Goal: Complete application form: Complete application form

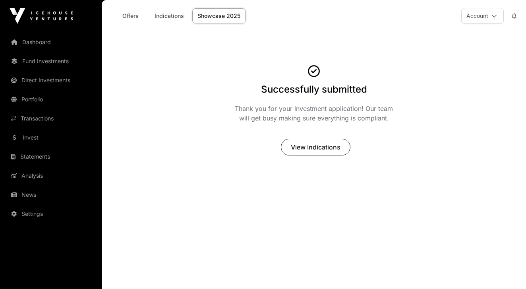
click at [217, 17] on link "Showcase 2025" at bounding box center [218, 15] width 53 height 15
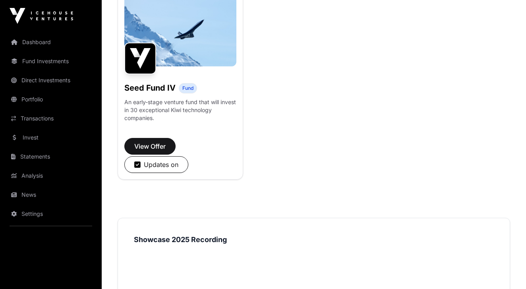
scroll to position [743, 0]
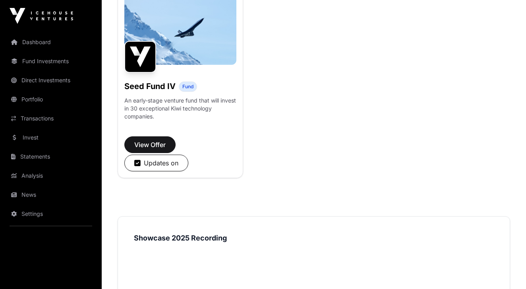
click at [149, 143] on button "View Offer" at bounding box center [149, 144] width 51 height 17
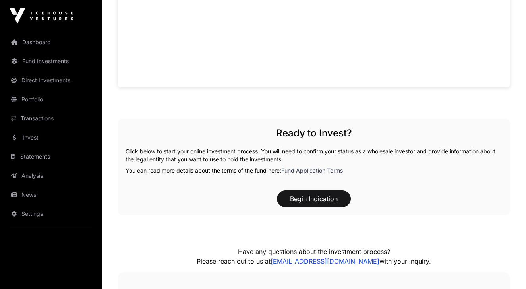
click at [300, 196] on button "Begin Indication" at bounding box center [314, 198] width 74 height 17
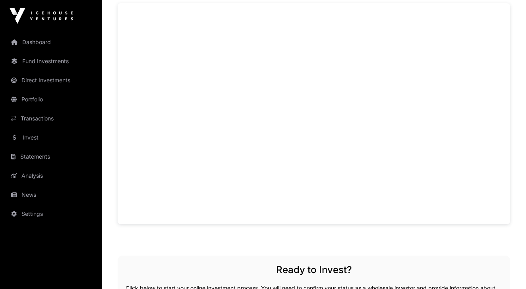
scroll to position [549, 0]
click at [227, 244] on div "Seed Fund IV Overview Seed Fund IV is an actively managed, early-stage venture …" at bounding box center [314, 122] width 393 height 705
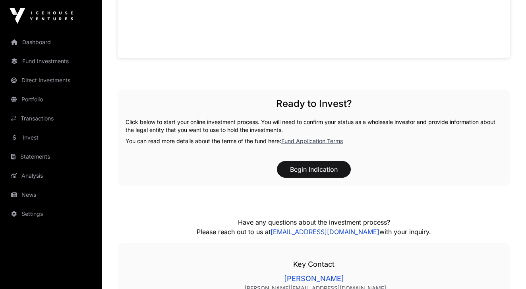
scroll to position [720, 0]
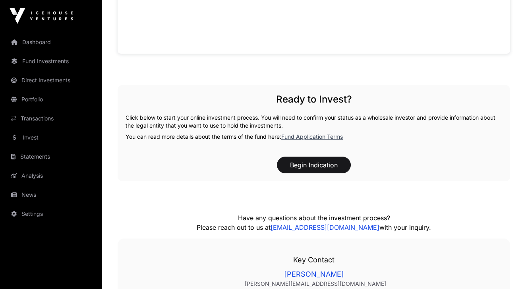
click at [317, 168] on button "Begin Indication" at bounding box center [314, 165] width 74 height 17
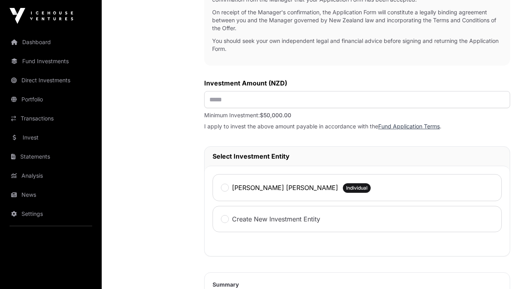
scroll to position [306, 0]
click at [251, 98] on input "text" at bounding box center [357, 99] width 306 height 17
type input "********"
click at [272, 187] on label "[PERSON_NAME] [PERSON_NAME]" at bounding box center [285, 187] width 106 height 10
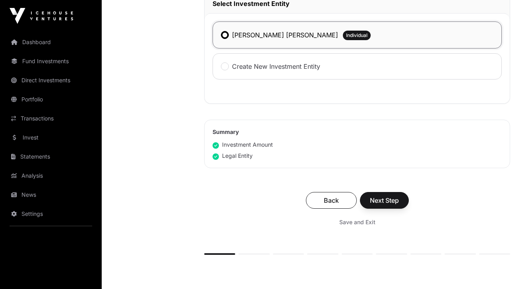
scroll to position [459, 0]
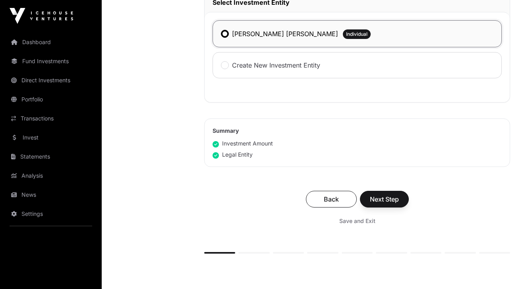
click at [390, 200] on span "Next Step" at bounding box center [384, 199] width 29 height 10
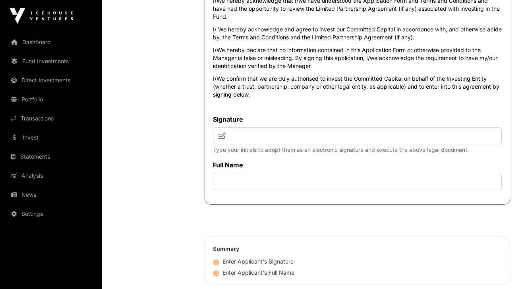
scroll to position [2303, 0]
click at [289, 138] on input "text" at bounding box center [357, 135] width 289 height 17
type input "***"
click at [304, 188] on input "text" at bounding box center [357, 180] width 289 height 17
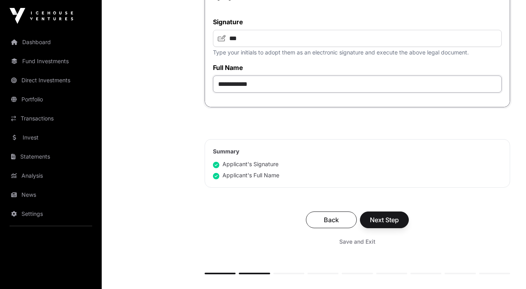
scroll to position [2406, 0]
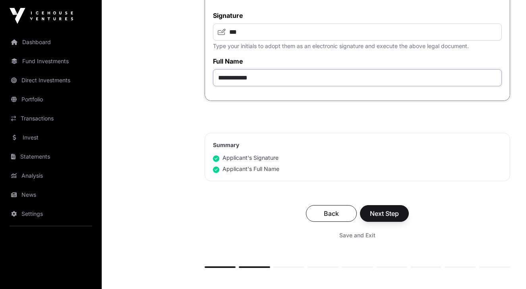
type input "**********"
click at [394, 217] on span "Next Step" at bounding box center [384, 214] width 29 height 10
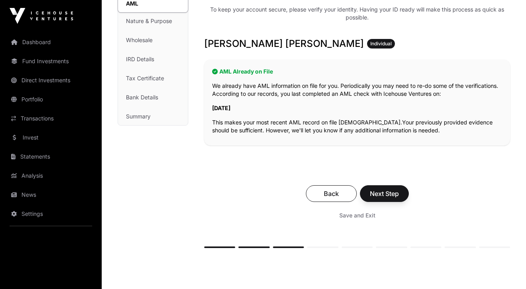
scroll to position [117, 0]
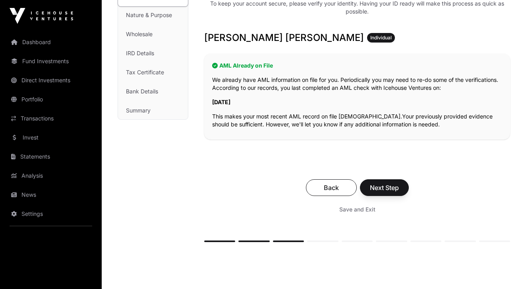
click at [386, 188] on span "Next Step" at bounding box center [384, 188] width 29 height 10
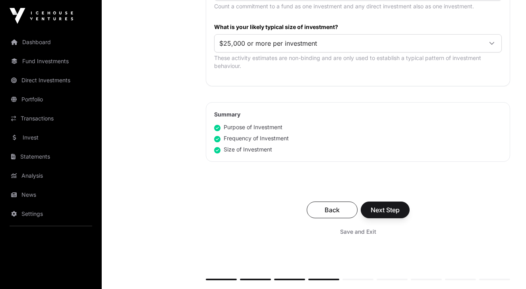
scroll to position [476, 0]
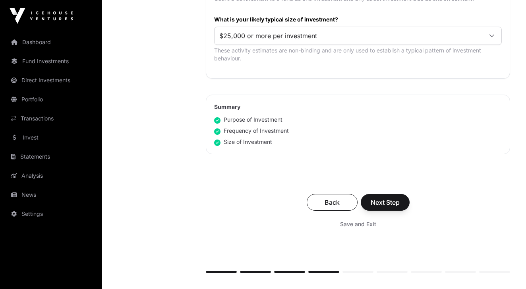
click at [388, 201] on span "Next Step" at bounding box center [385, 202] width 29 height 10
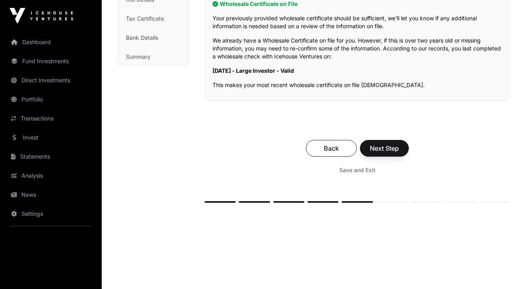
scroll to position [172, 0]
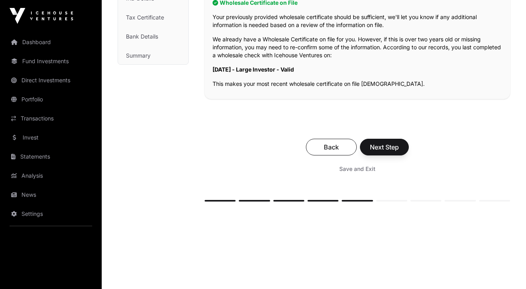
click at [373, 147] on span "Next Step" at bounding box center [384, 147] width 29 height 10
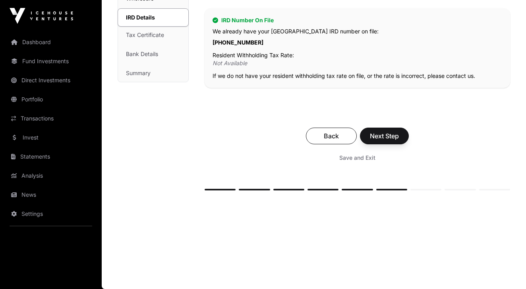
scroll to position [154, 0]
click at [381, 134] on span "Next Step" at bounding box center [384, 136] width 29 height 10
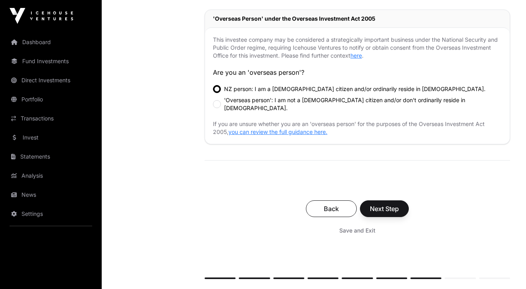
scroll to position [260, 0]
click at [266, 87] on label "NZ person: I am a [DEMOGRAPHIC_DATA] citizen and/or ordinarily reside in [DEMOG…" at bounding box center [354, 88] width 261 height 8
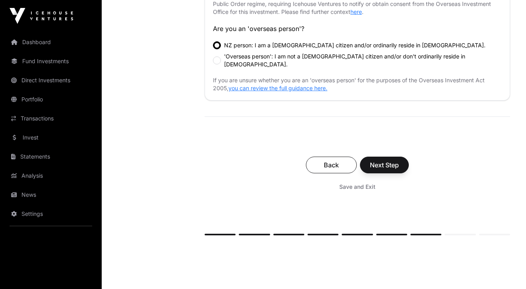
scroll to position [306, 0]
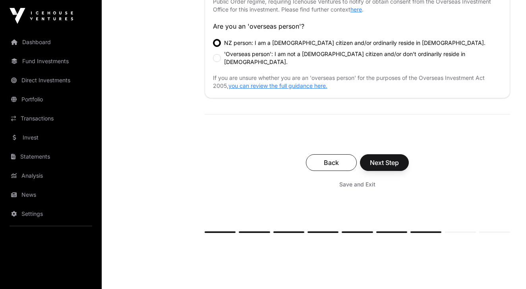
click at [387, 158] on span "Next Step" at bounding box center [384, 163] width 29 height 10
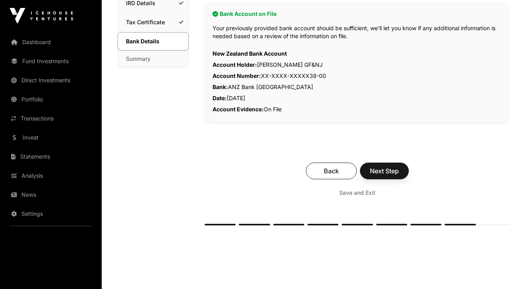
scroll to position [169, 0]
click at [395, 168] on span "Next Step" at bounding box center [384, 171] width 29 height 10
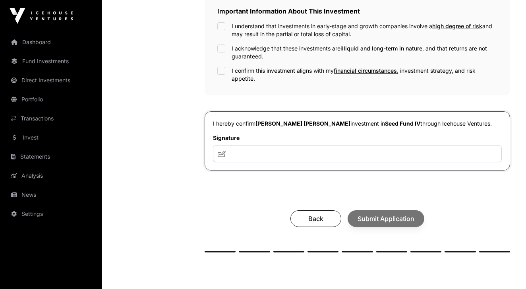
scroll to position [270, 0]
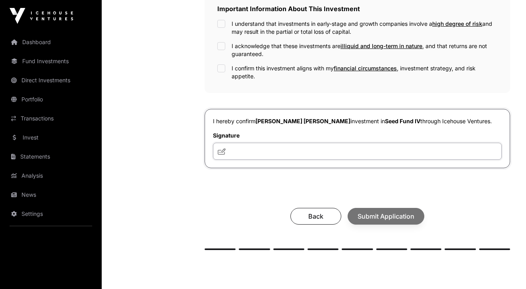
click at [325, 156] on input "text" at bounding box center [357, 151] width 289 height 17
drag, startPoint x: 247, startPoint y: 151, endPoint x: 269, endPoint y: 146, distance: 22.4
click at [248, 151] on input "**********" at bounding box center [357, 151] width 289 height 17
type input "**********"
click at [228, 23] on div "I understand that investments in early-stage and growth companies involve a hig…" at bounding box center [357, 28] width 280 height 16
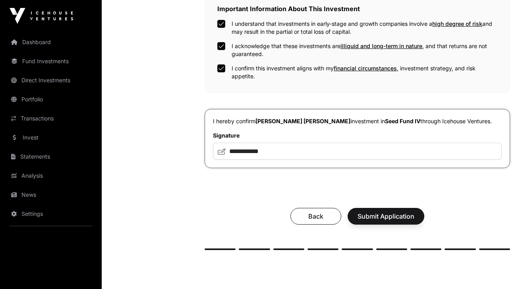
click at [399, 218] on span "Submit Application" at bounding box center [386, 216] width 57 height 10
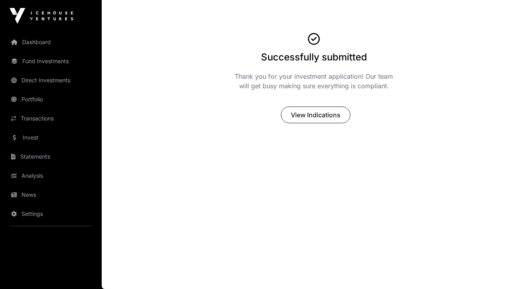
scroll to position [32, 0]
click at [323, 113] on span "View Indications" at bounding box center [316, 115] width 50 height 10
click at [305, 114] on span "View Indications" at bounding box center [316, 115] width 50 height 10
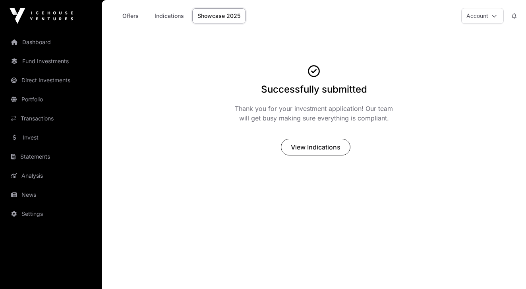
scroll to position [0, 0]
click at [163, 15] on link "Indications" at bounding box center [169, 15] width 40 height 15
